Goal: Task Accomplishment & Management: Manage account settings

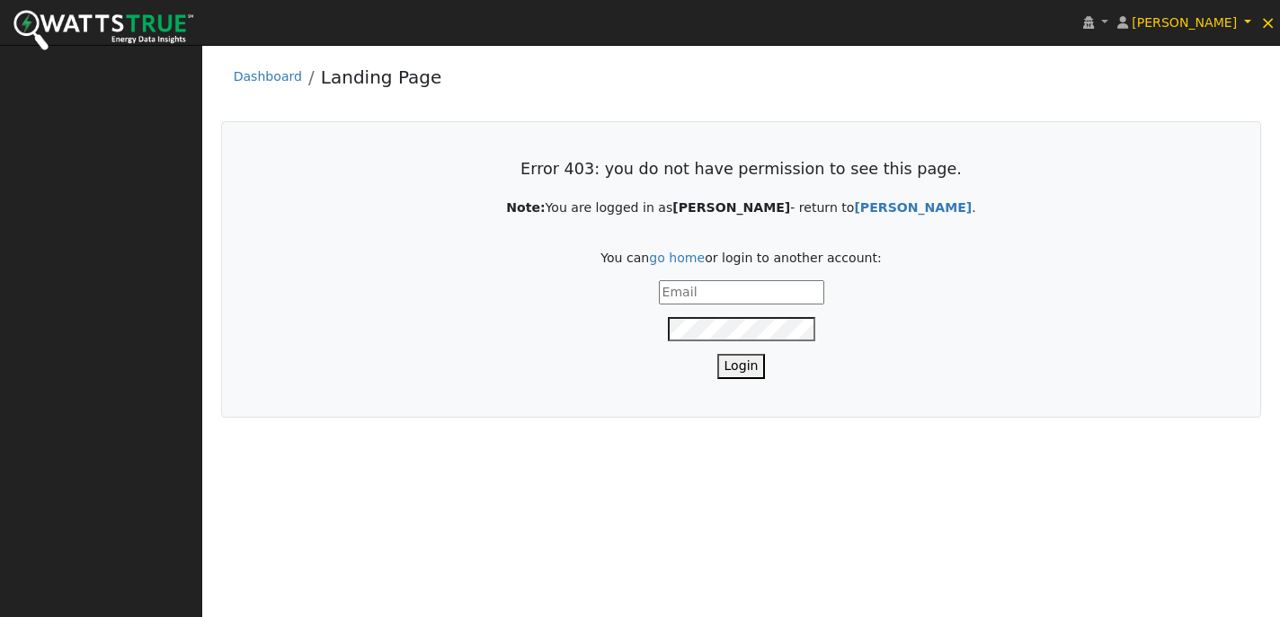
click at [735, 297] on input "text" at bounding box center [741, 292] width 165 height 24
click at [585, 373] on form "Login" at bounding box center [741, 329] width 963 height 98
click at [718, 298] on input "text" at bounding box center [741, 292] width 165 height 24
type input "[EMAIL_ADDRESS][DOMAIN_NAME]"
click at [717, 354] on button "Login" at bounding box center [741, 366] width 49 height 24
